Goal: Check status: Check status

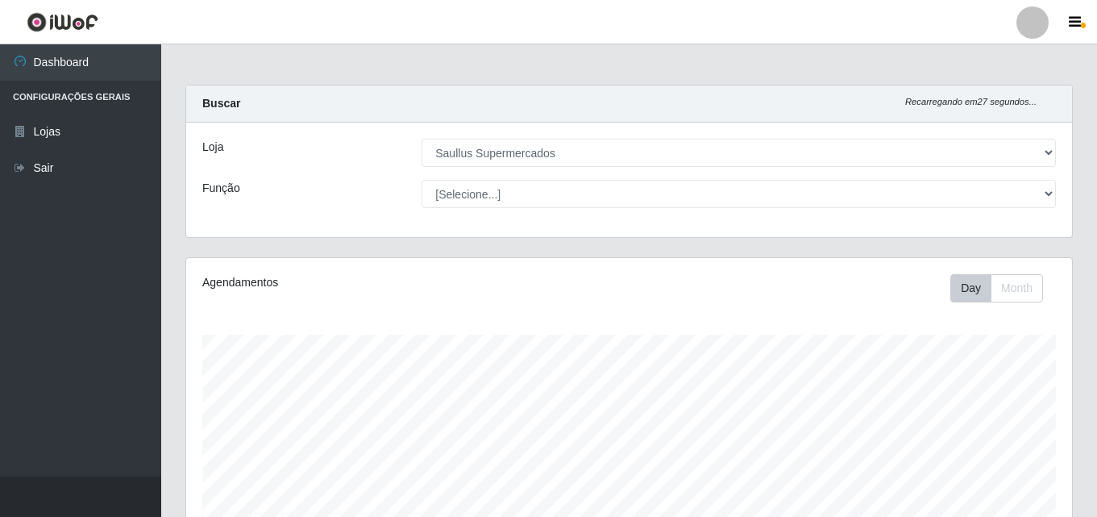
select select "423"
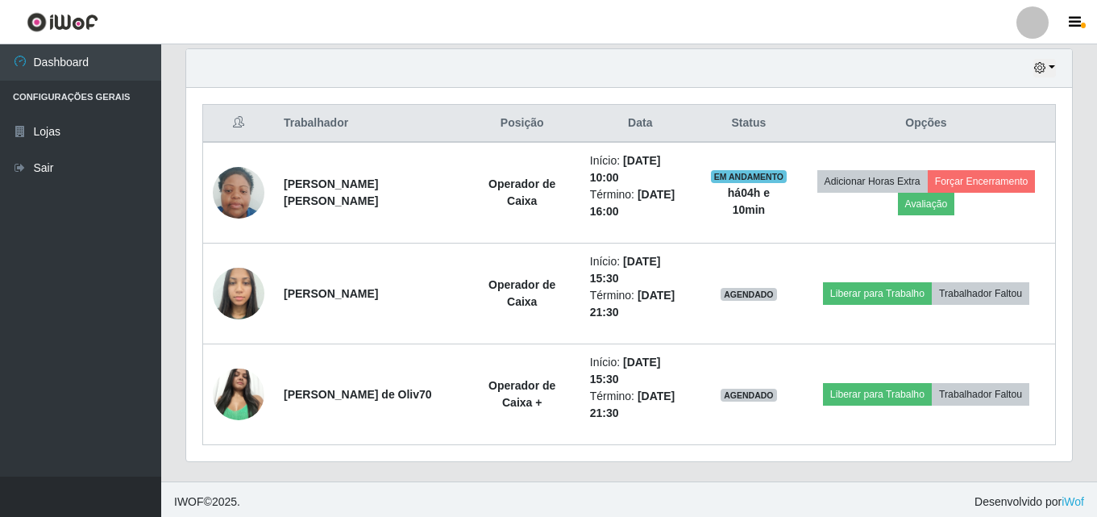
scroll to position [335, 886]
click at [1048, 62] on button "button" at bounding box center [1045, 68] width 23 height 19
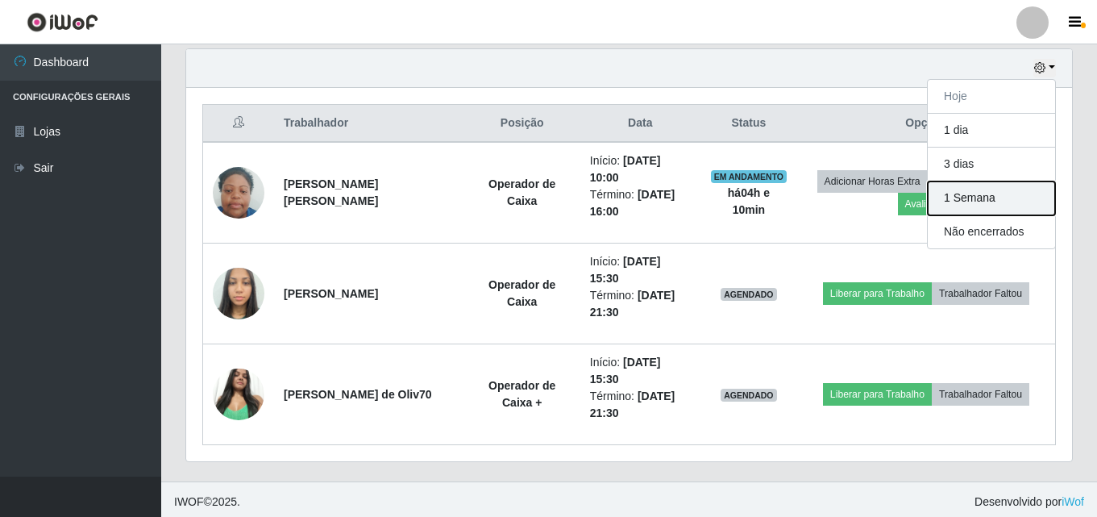
click at [966, 202] on button "1 Semana" at bounding box center [991, 198] width 127 height 34
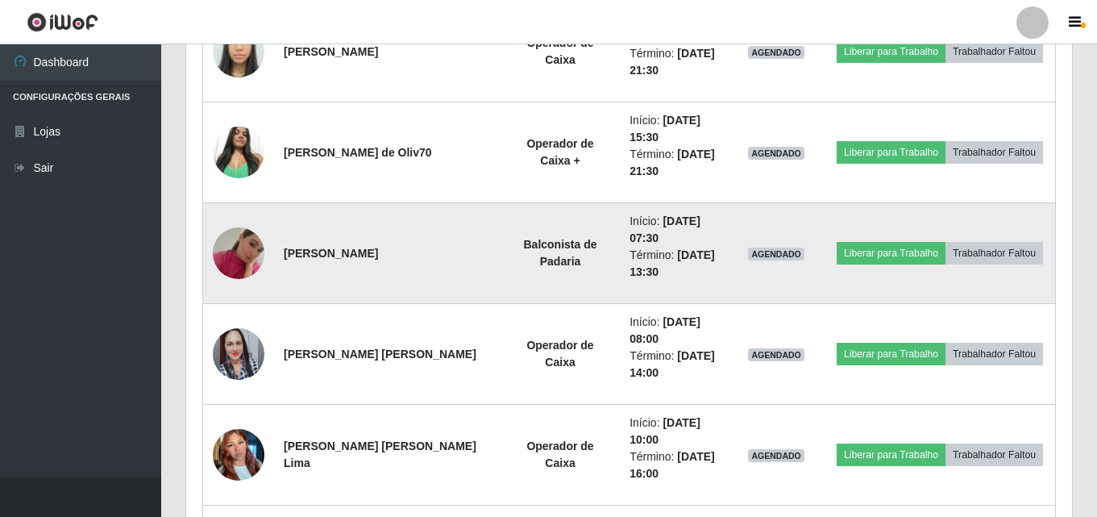
scroll to position [569, 0]
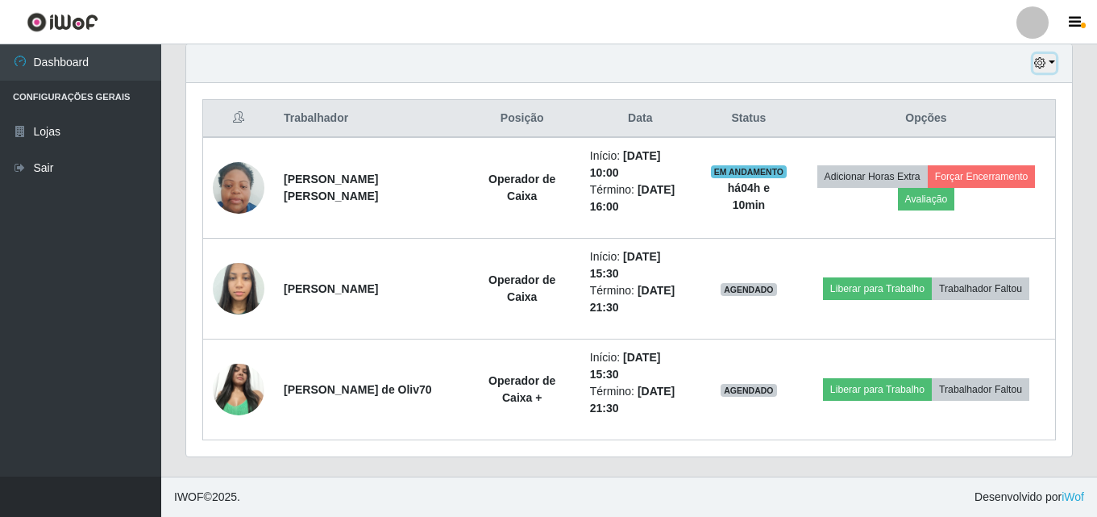
click at [1051, 69] on button "button" at bounding box center [1045, 63] width 23 height 19
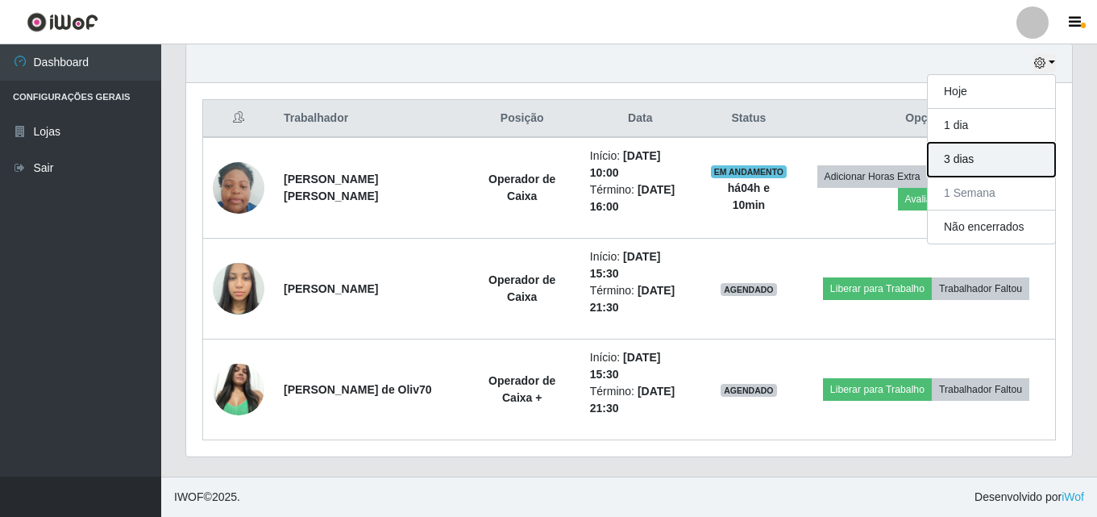
click at [981, 163] on button "3 dias" at bounding box center [991, 160] width 127 height 34
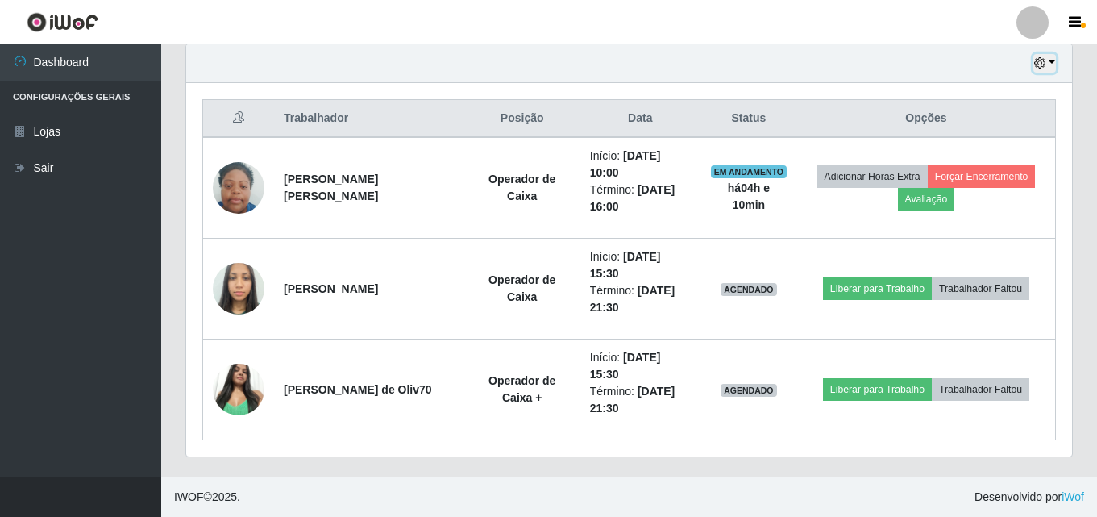
click at [1055, 60] on button "button" at bounding box center [1045, 63] width 23 height 19
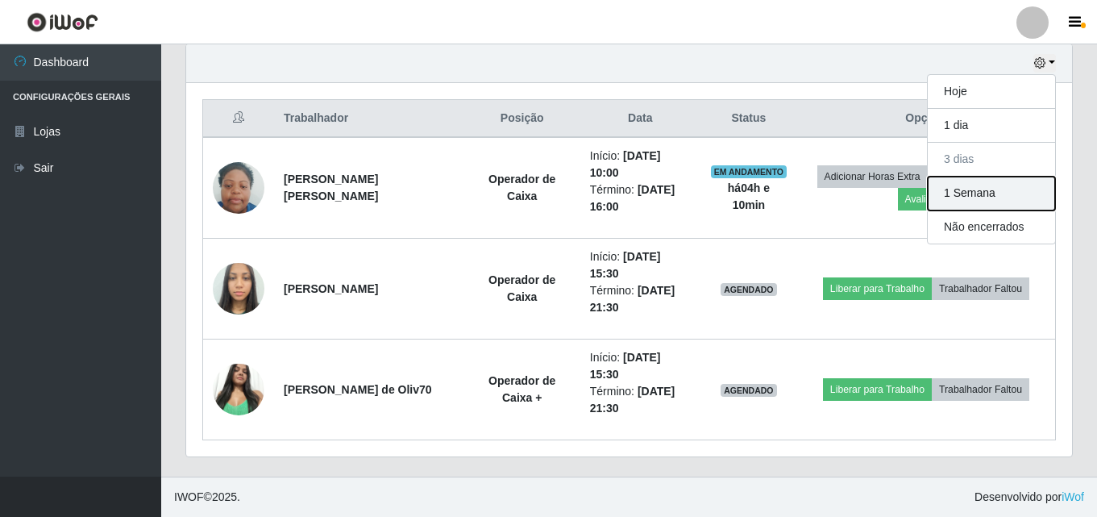
click at [1014, 184] on button "1 Semana" at bounding box center [991, 194] width 127 height 34
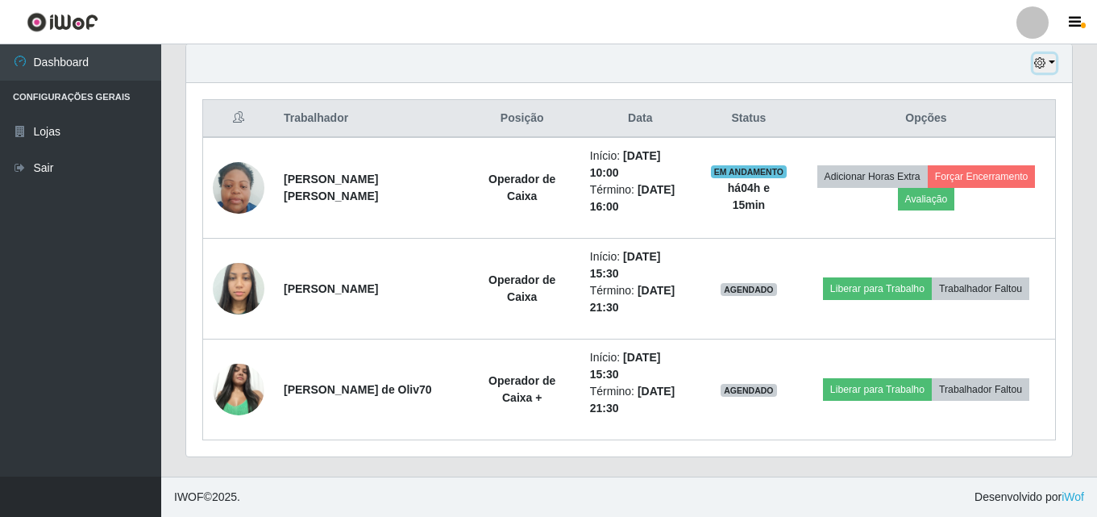
click at [1047, 66] on button "button" at bounding box center [1045, 63] width 23 height 19
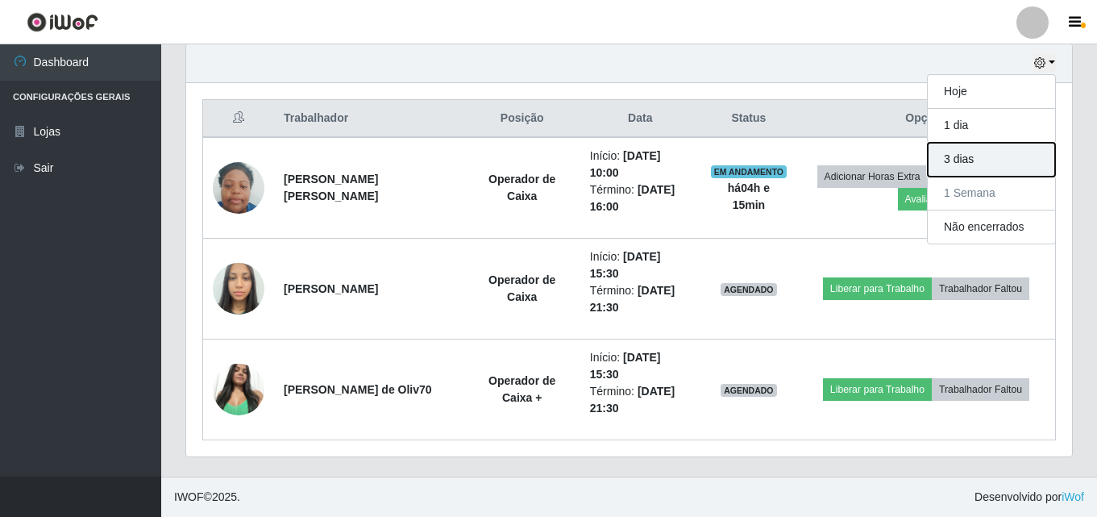
click at [989, 160] on button "3 dias" at bounding box center [991, 160] width 127 height 34
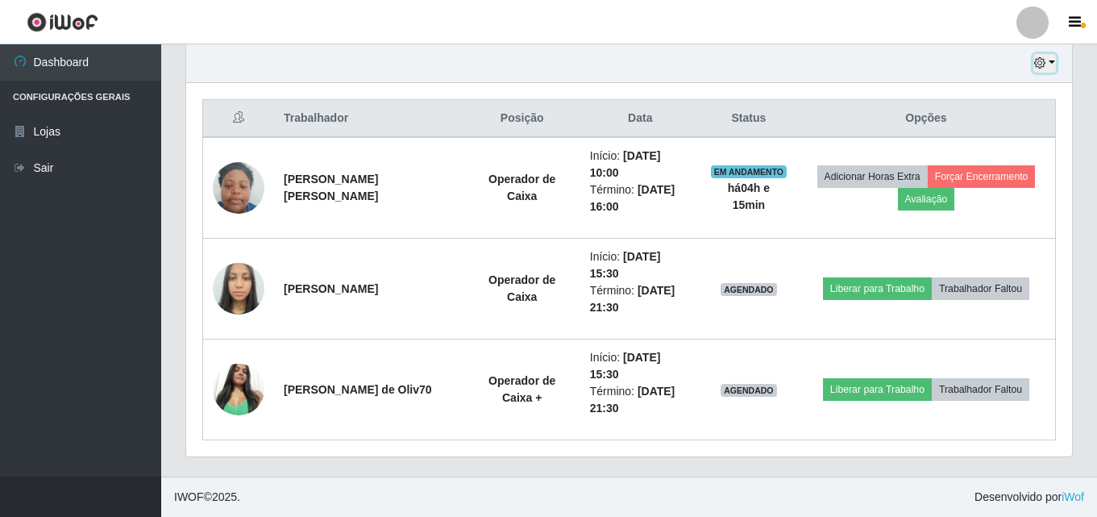
click at [1043, 63] on icon "button" at bounding box center [1040, 62] width 11 height 11
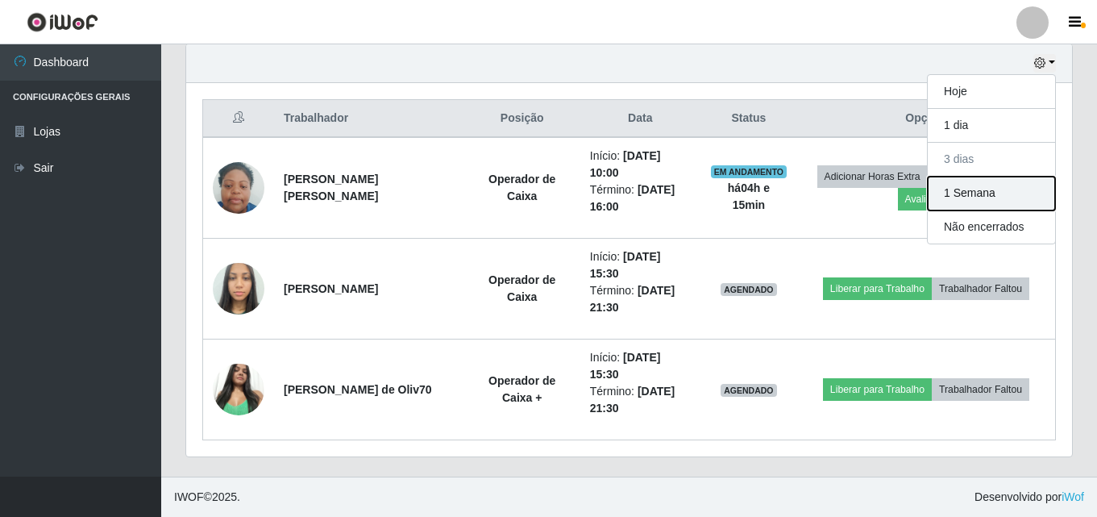
click at [975, 184] on button "1 Semana" at bounding box center [991, 194] width 127 height 34
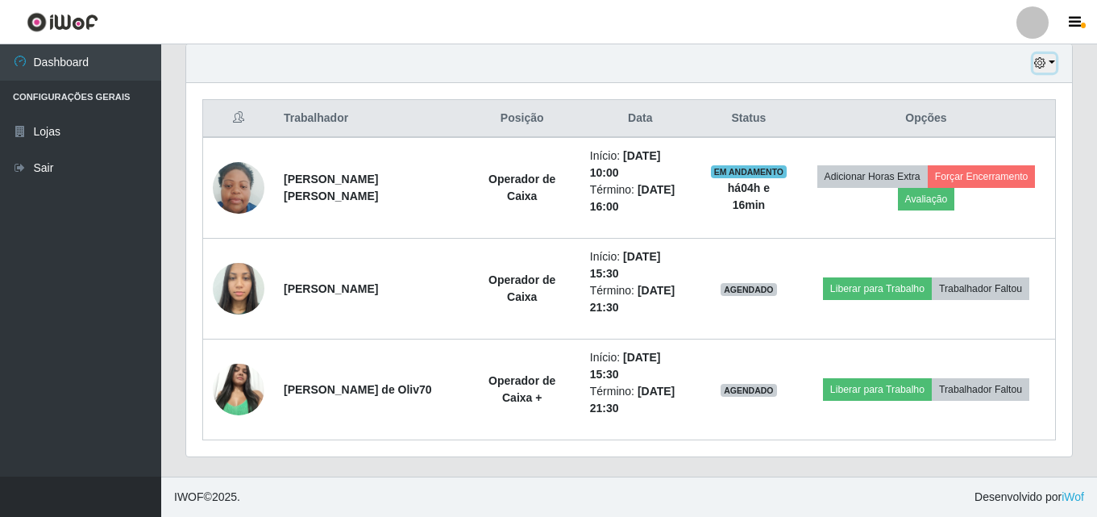
click at [1051, 59] on button "button" at bounding box center [1045, 63] width 23 height 19
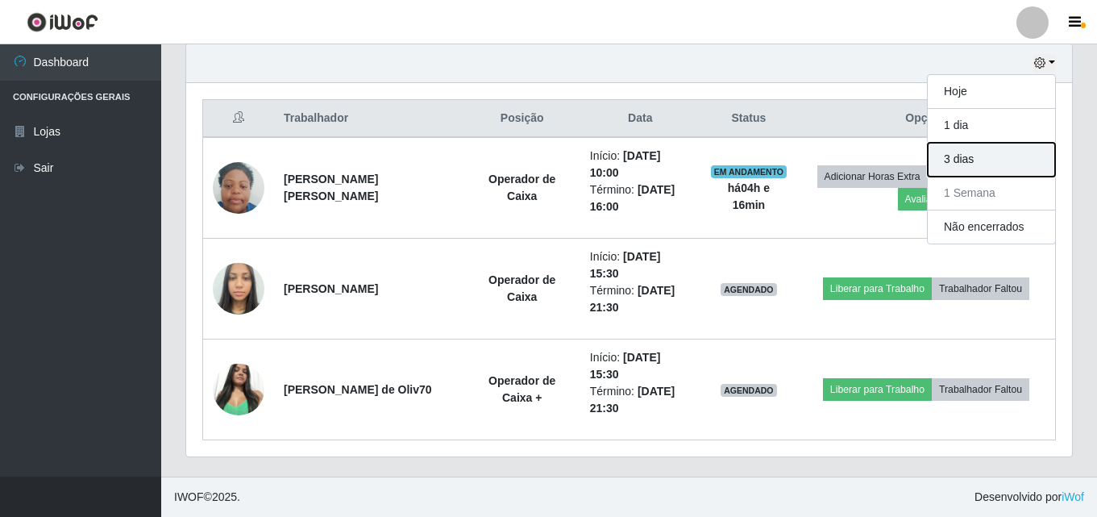
click at [961, 164] on button "3 dias" at bounding box center [991, 160] width 127 height 34
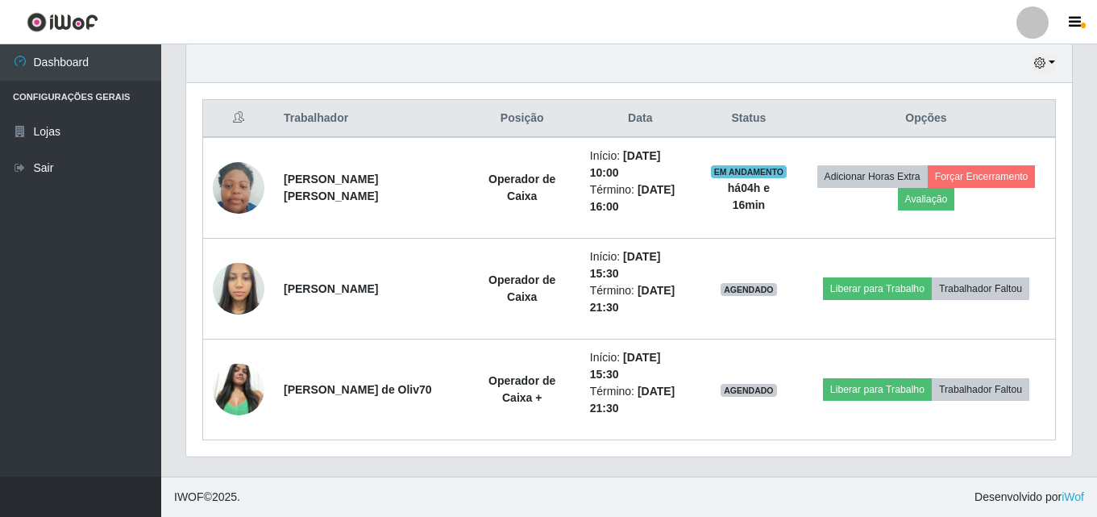
scroll to position [489, 0]
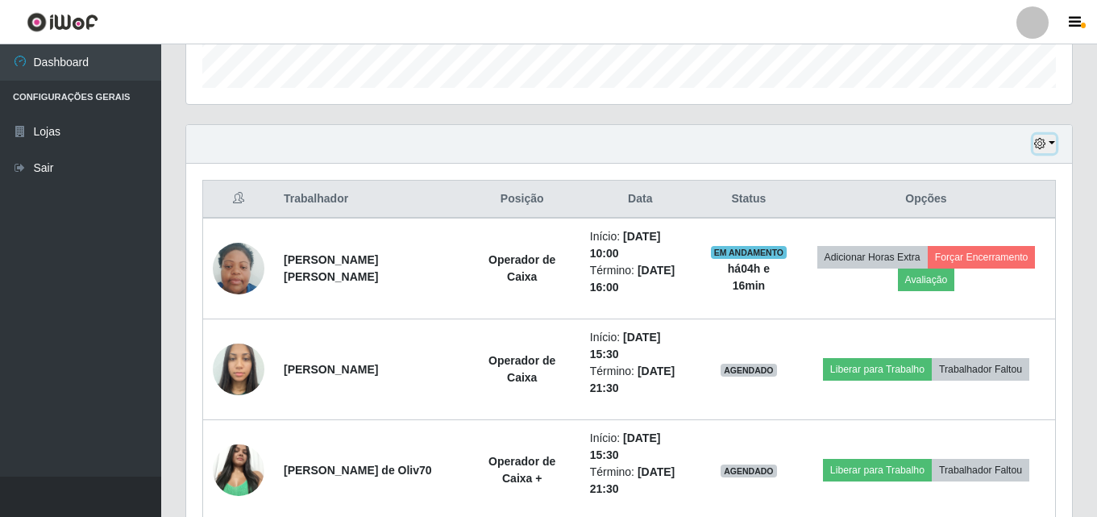
click at [1052, 138] on button "button" at bounding box center [1045, 144] width 23 height 19
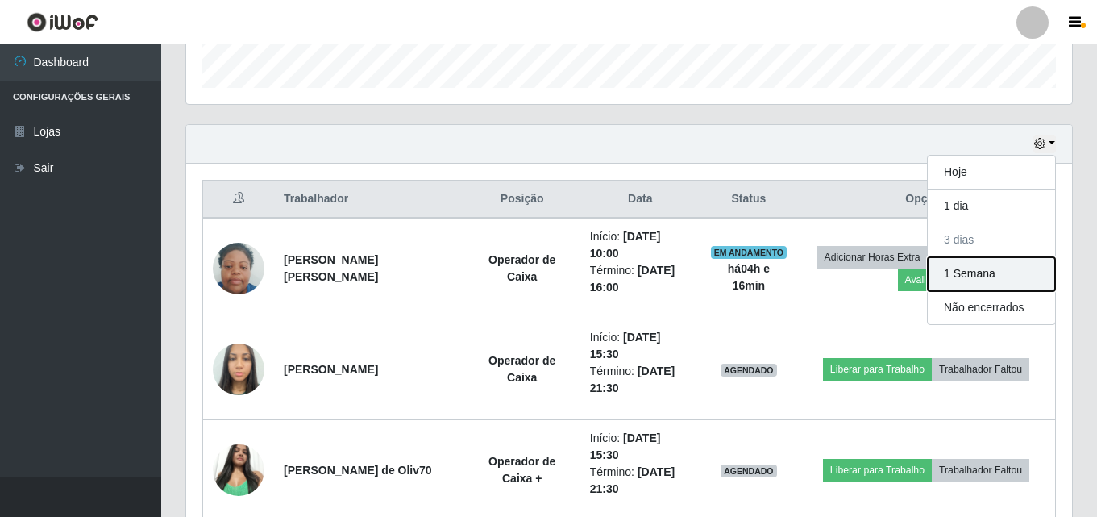
click at [976, 269] on button "1 Semana" at bounding box center [991, 274] width 127 height 34
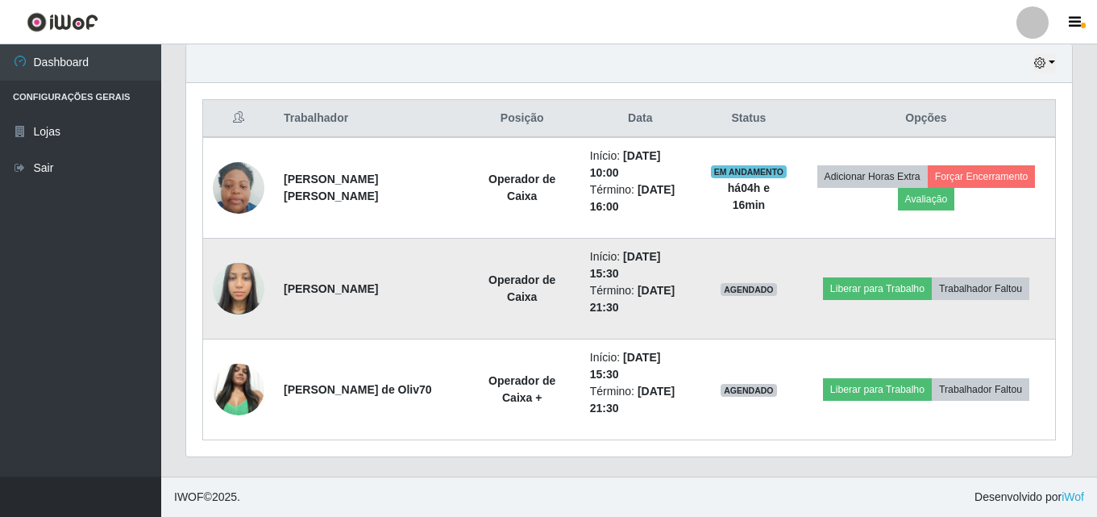
scroll to position [569, 0]
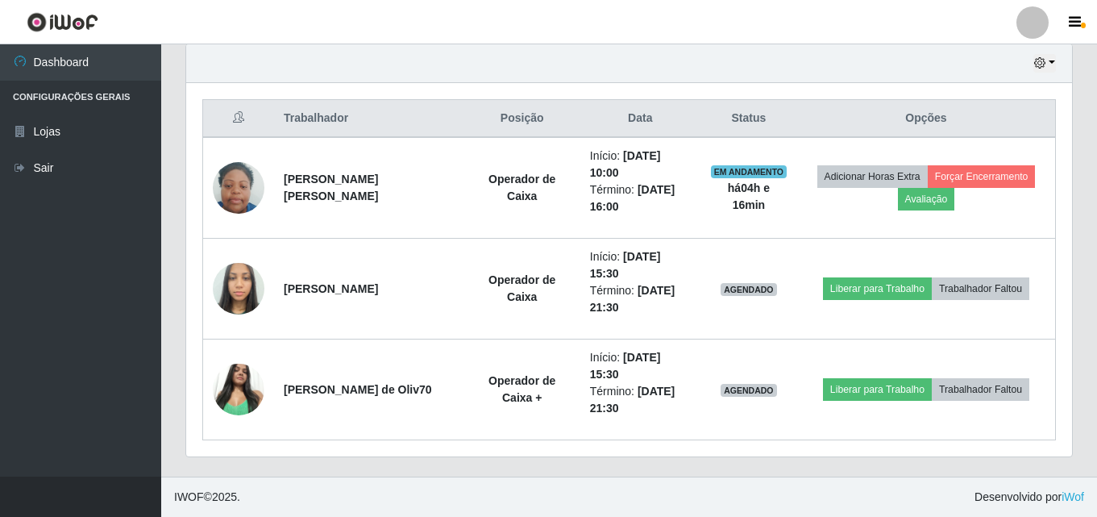
click at [1056, 61] on div "Hoje 1 dia 3 dias 1 Semana Não encerrados" at bounding box center [629, 63] width 886 height 39
click at [1054, 61] on button "button" at bounding box center [1045, 63] width 23 height 19
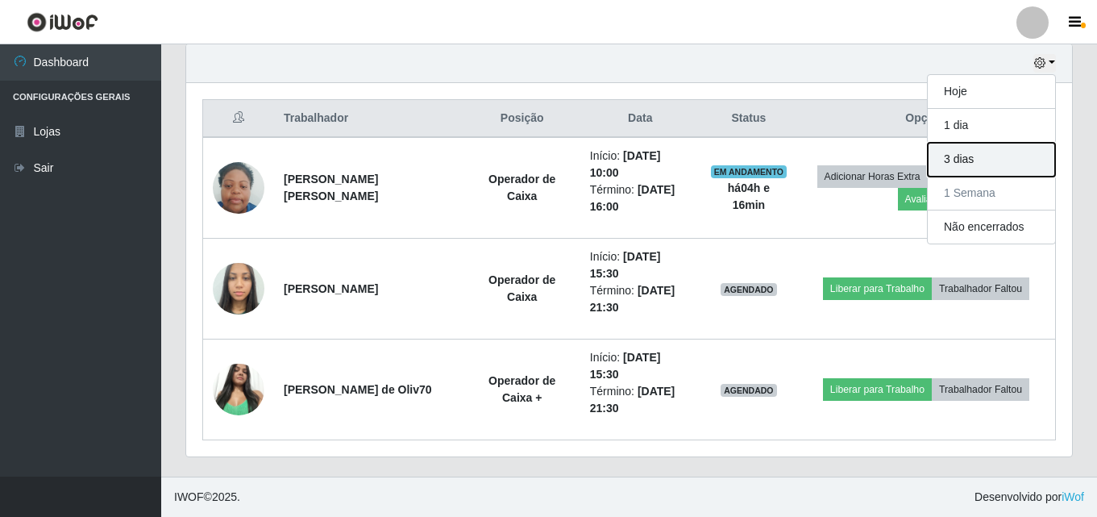
click at [966, 160] on button "3 dias" at bounding box center [991, 160] width 127 height 34
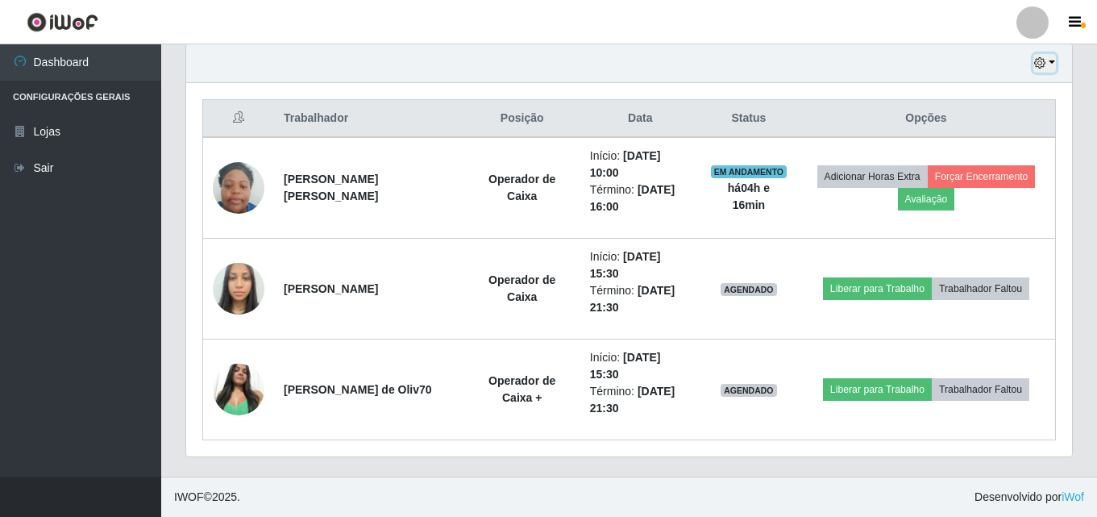
click at [1051, 61] on button "button" at bounding box center [1045, 63] width 23 height 19
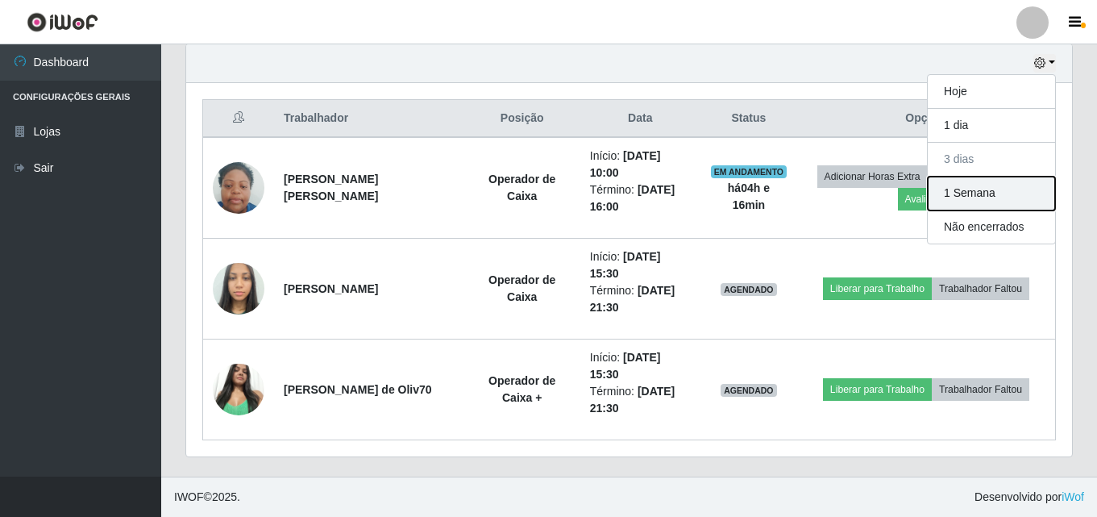
click at [981, 192] on button "1 Semana" at bounding box center [991, 194] width 127 height 34
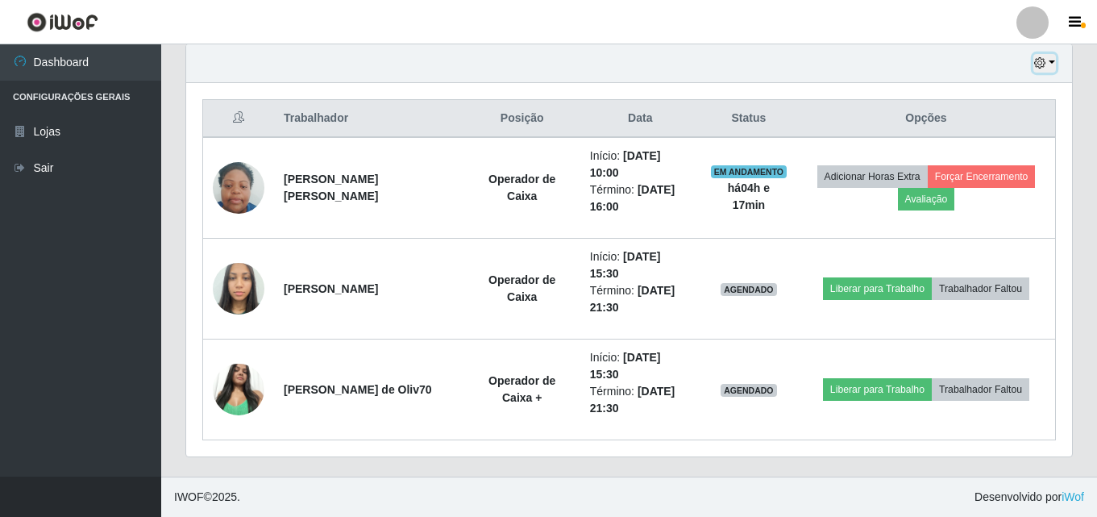
click at [1054, 67] on button "button" at bounding box center [1045, 63] width 23 height 19
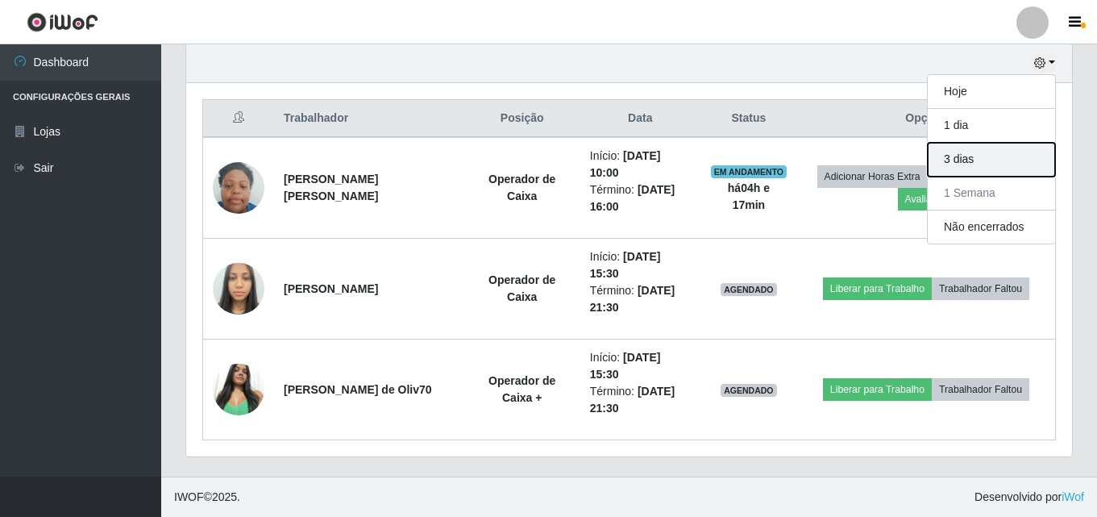
click at [1005, 152] on button "3 dias" at bounding box center [991, 160] width 127 height 34
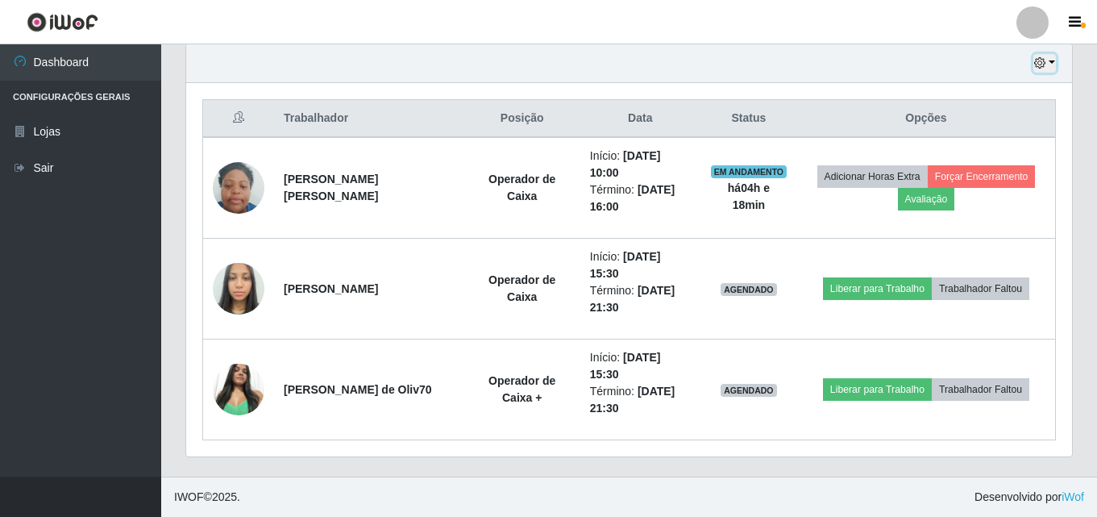
click at [1051, 65] on button "button" at bounding box center [1045, 63] width 23 height 19
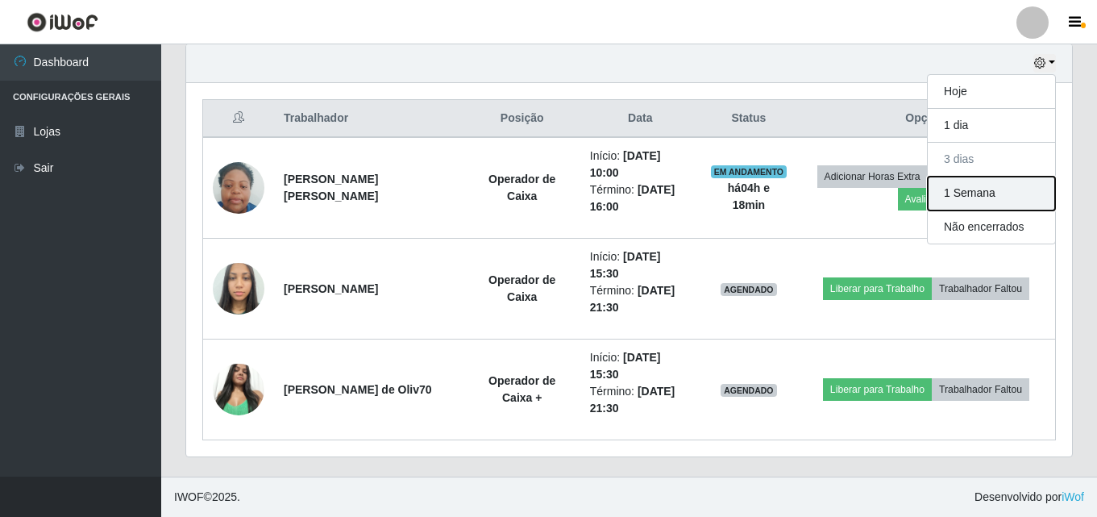
click at [1003, 194] on button "1 Semana" at bounding box center [991, 194] width 127 height 34
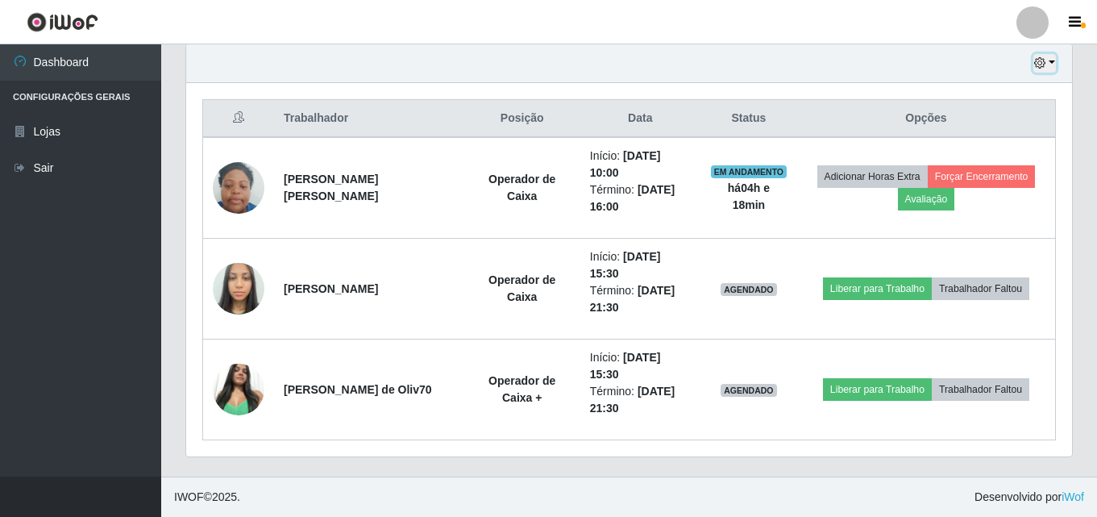
click at [1051, 62] on button "button" at bounding box center [1045, 63] width 23 height 19
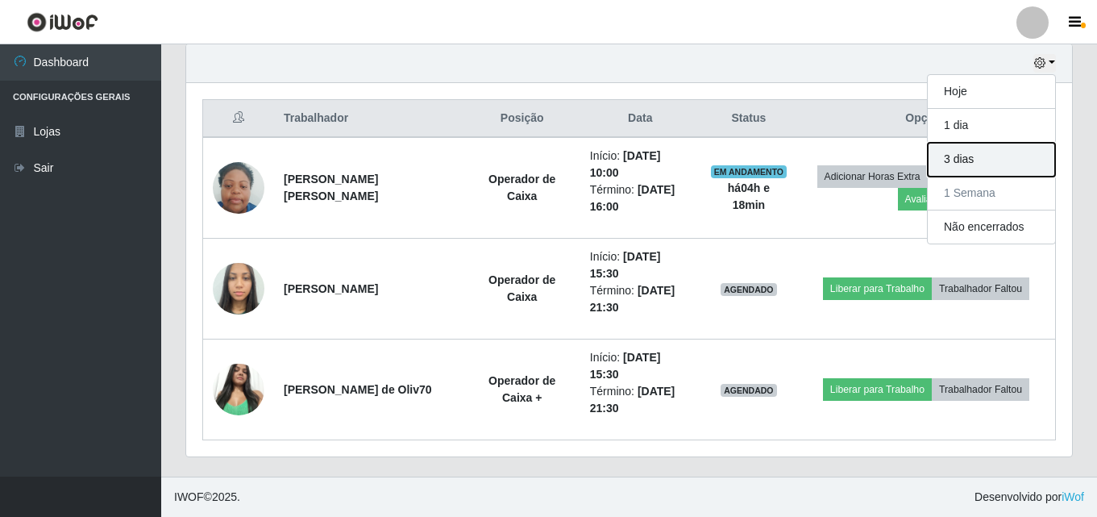
click at [977, 169] on button "3 dias" at bounding box center [991, 160] width 127 height 34
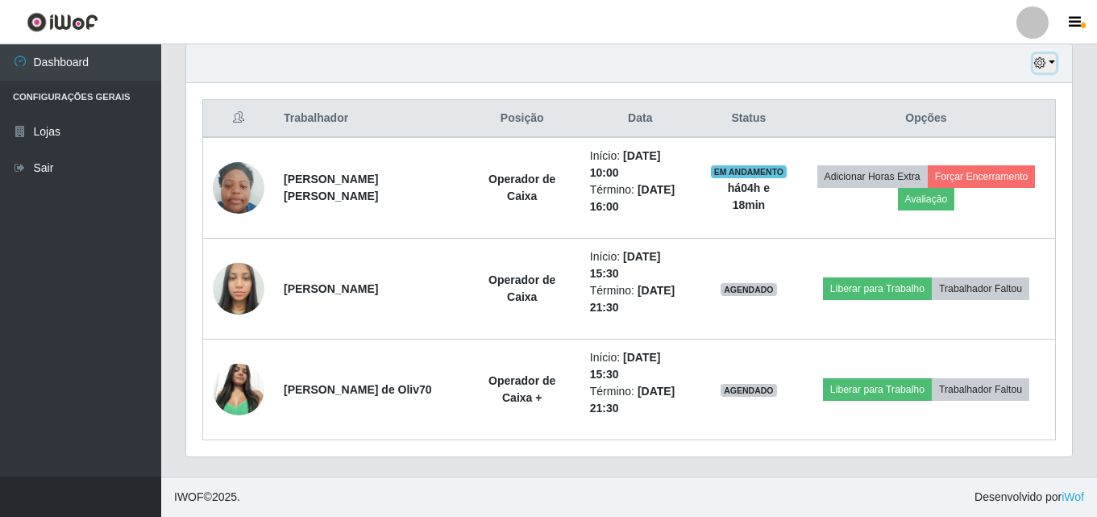
click at [1049, 68] on button "button" at bounding box center [1045, 63] width 23 height 19
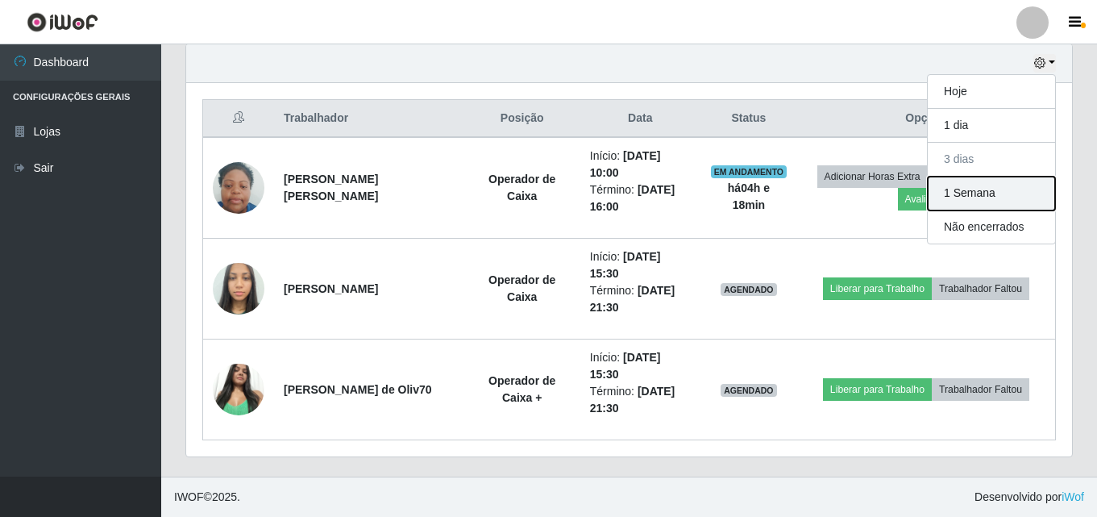
click at [1034, 200] on button "1 Semana" at bounding box center [991, 194] width 127 height 34
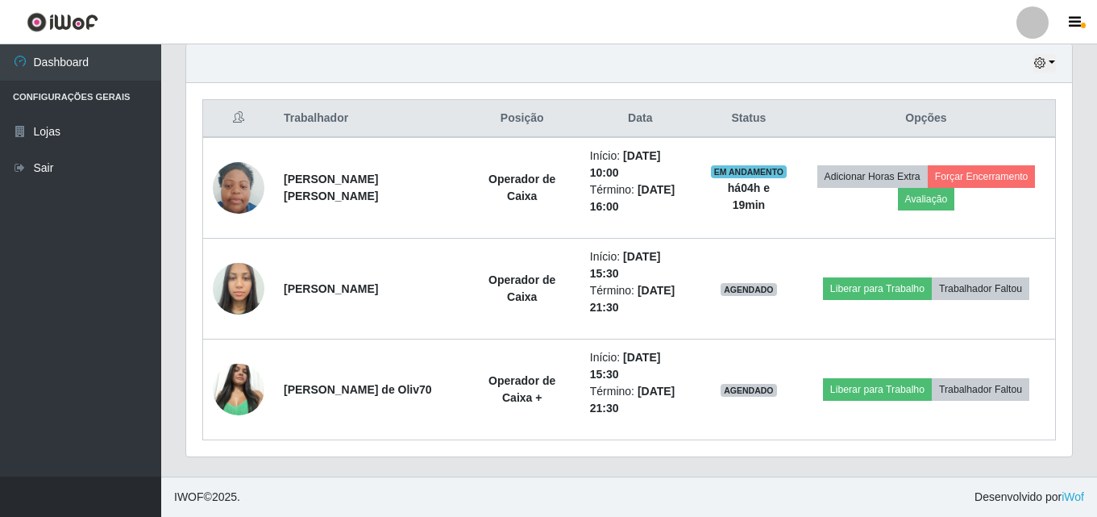
click at [1056, 62] on div "Hoje 1 dia 3 dias 1 Semana Não encerrados" at bounding box center [629, 63] width 886 height 39
click at [1048, 57] on button "button" at bounding box center [1045, 63] width 23 height 19
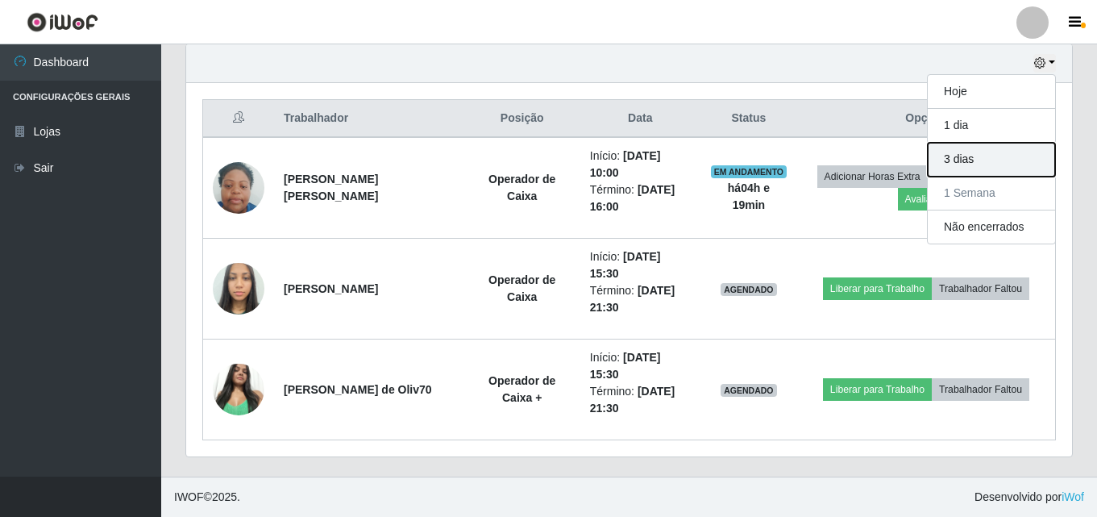
click at [1015, 160] on button "3 dias" at bounding box center [991, 160] width 127 height 34
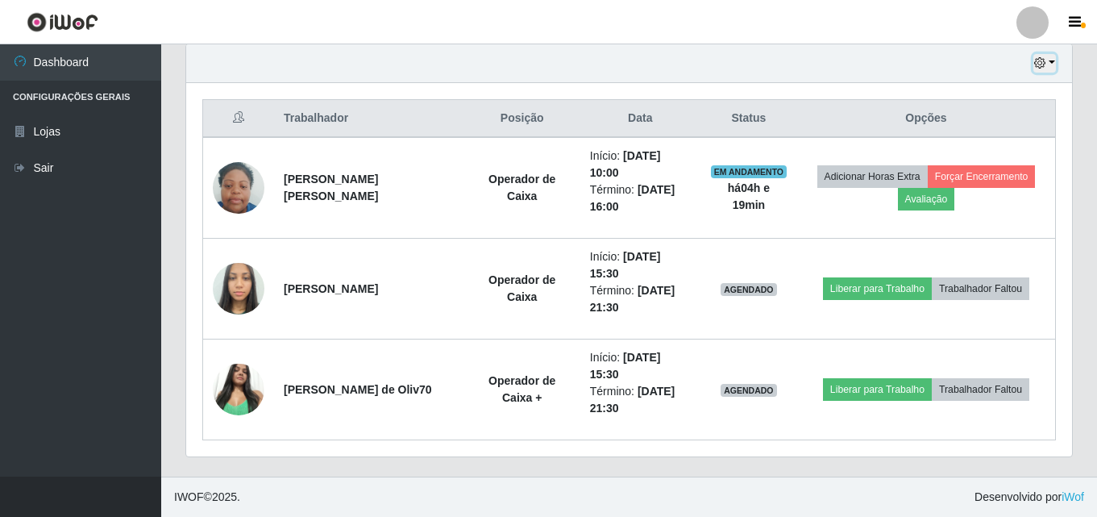
click at [1048, 65] on button "button" at bounding box center [1045, 63] width 23 height 19
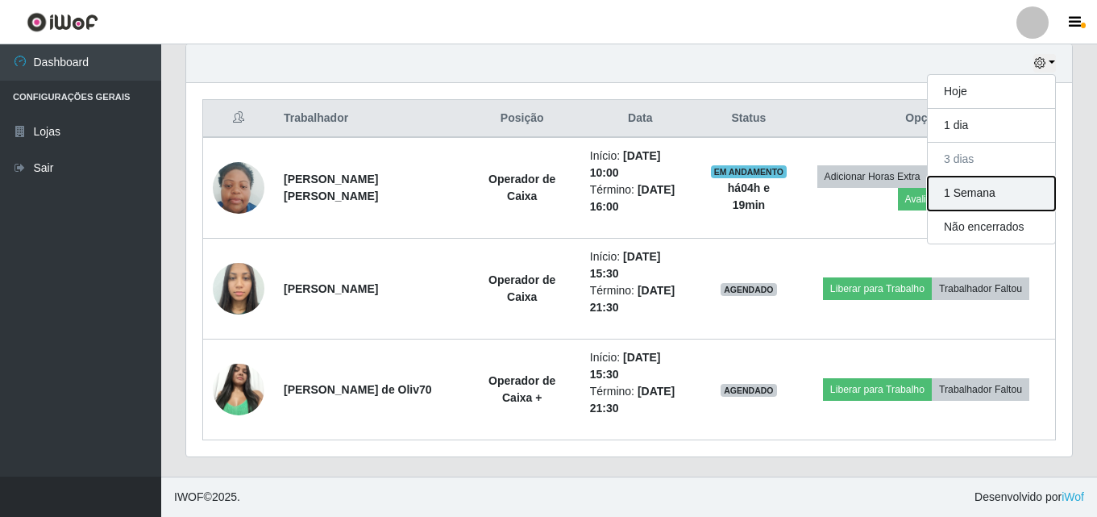
click at [1026, 184] on button "1 Semana" at bounding box center [991, 194] width 127 height 34
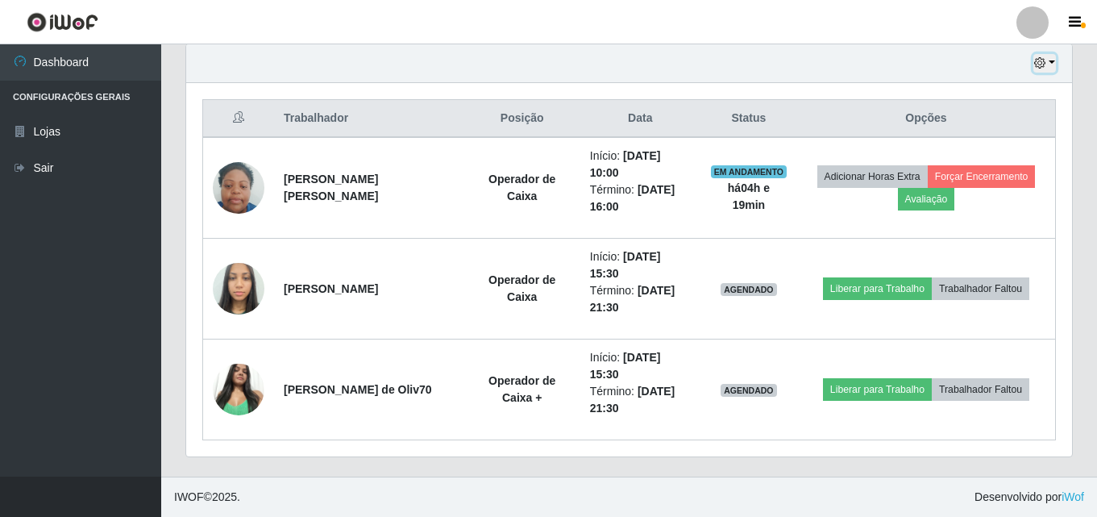
click at [1049, 65] on button "button" at bounding box center [1045, 63] width 23 height 19
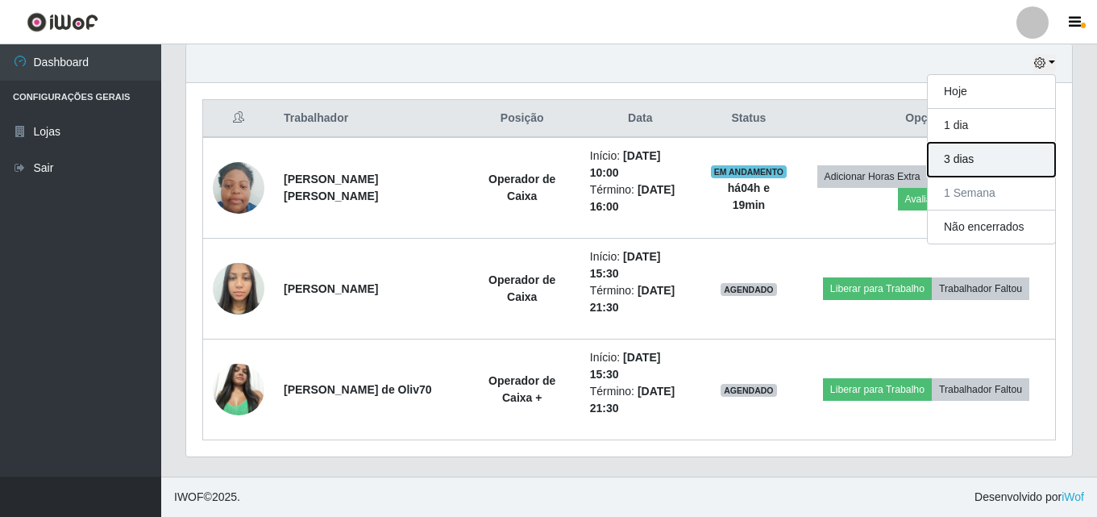
click at [996, 170] on button "3 dias" at bounding box center [991, 160] width 127 height 34
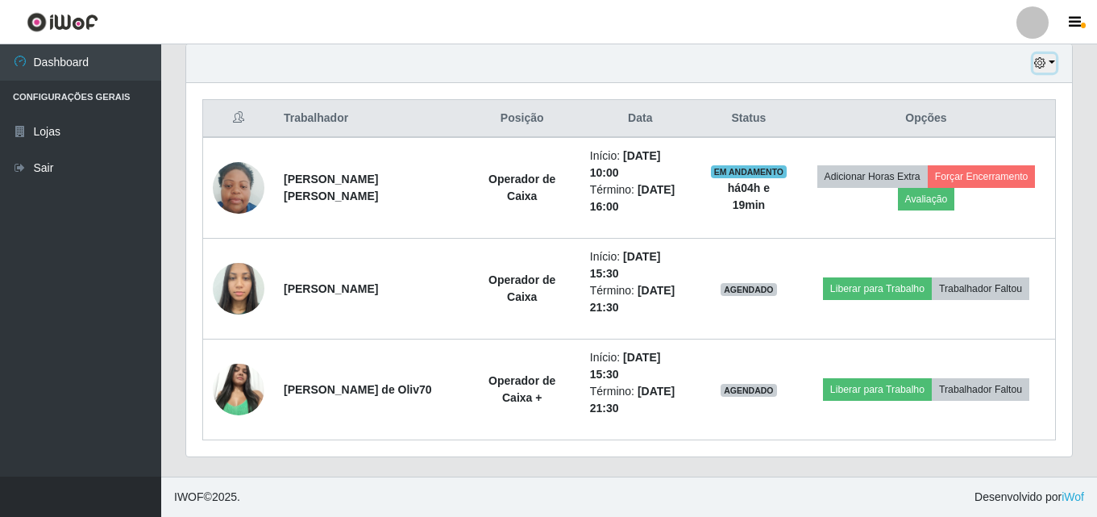
click at [1052, 65] on button "button" at bounding box center [1045, 63] width 23 height 19
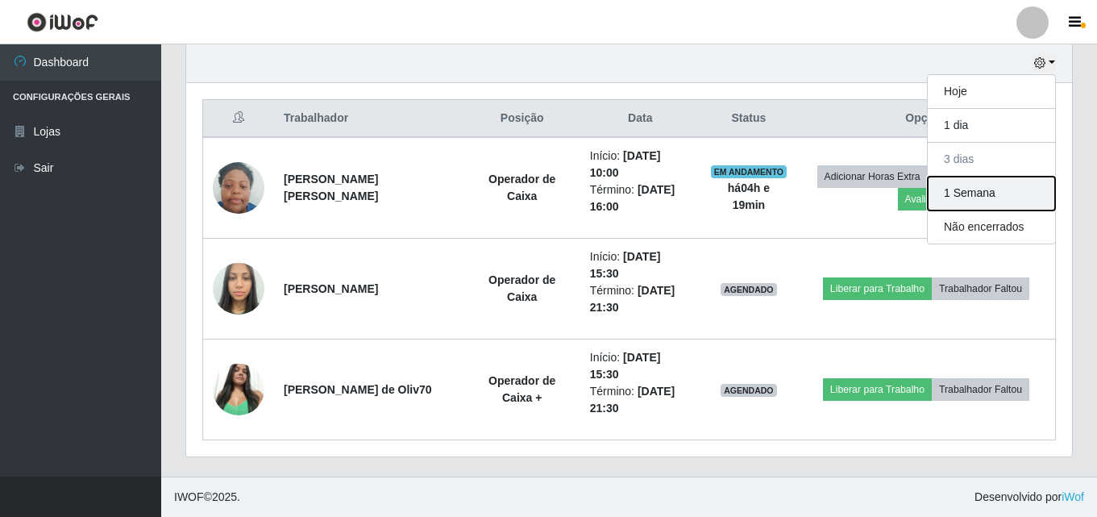
click at [980, 193] on button "1 Semana" at bounding box center [991, 194] width 127 height 34
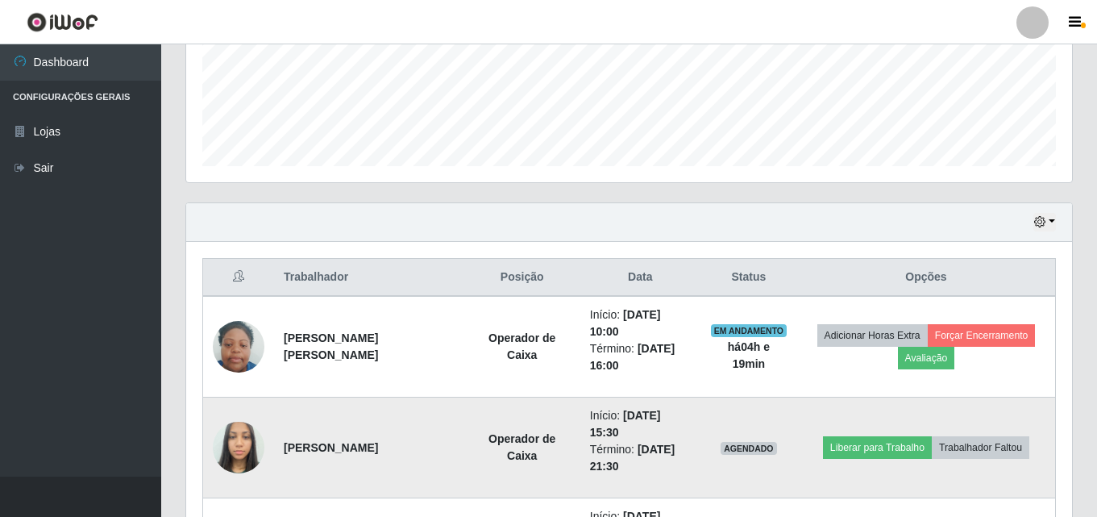
scroll to position [408, 0]
